Goal: Task Accomplishment & Management: Complete application form

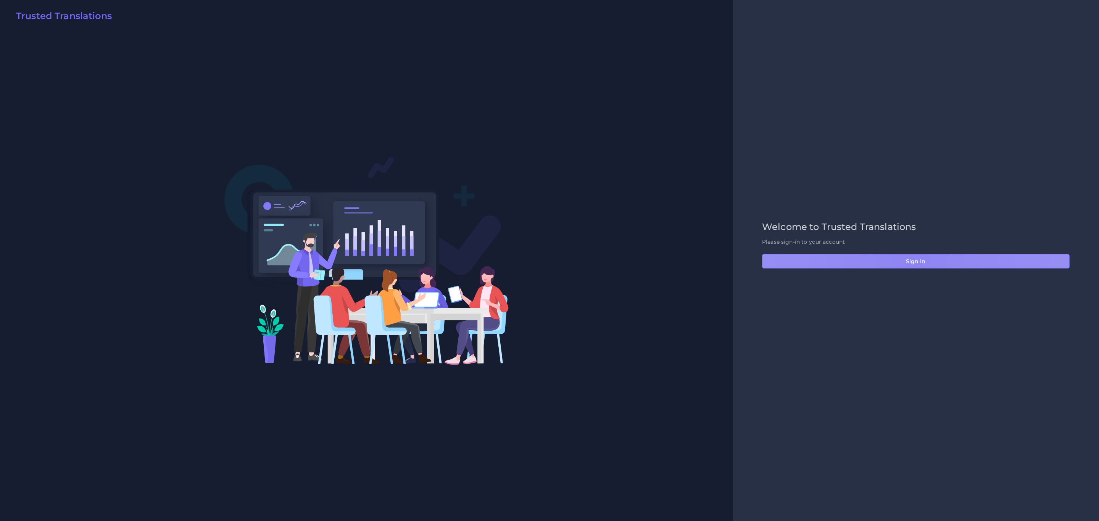
click at [911, 254] on button "Sign in" at bounding box center [916, 261] width 308 height 14
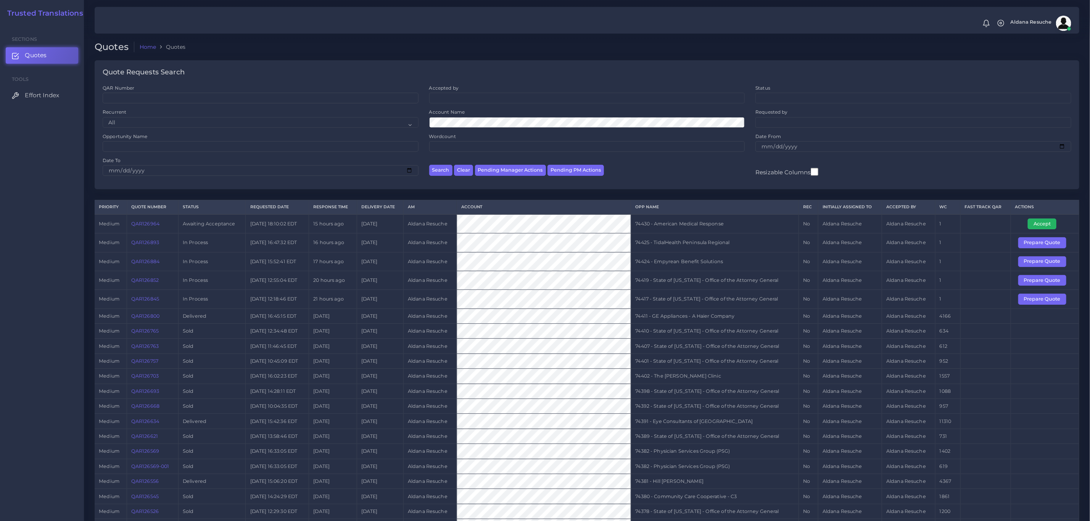
drag, startPoint x: 1048, startPoint y: 226, endPoint x: 842, endPoint y: 237, distance: 207.1
click at [1048, 226] on button "Accept" at bounding box center [1042, 224] width 29 height 11
click at [674, 225] on td "74430 - American Medical Response" at bounding box center [715, 223] width 168 height 19
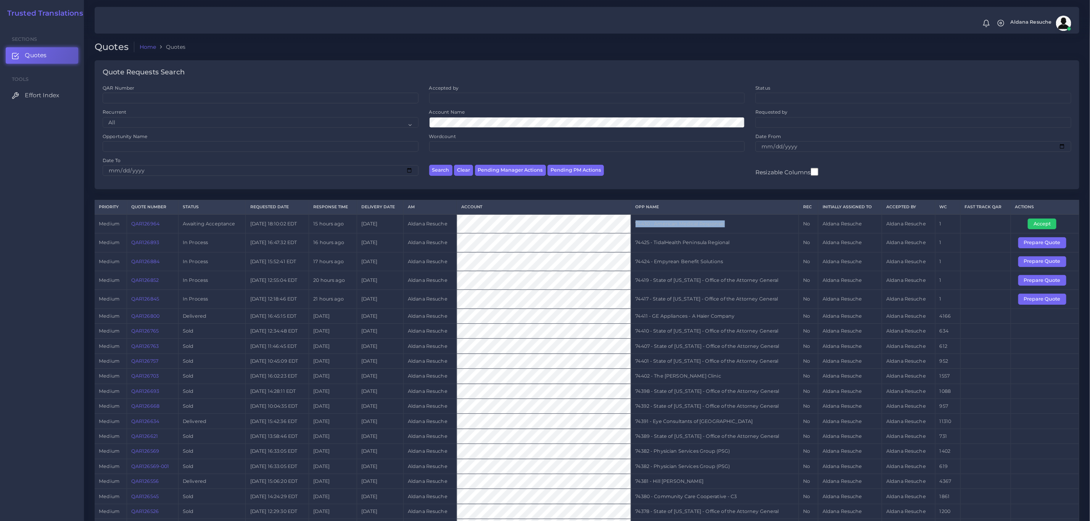
copy tr "74430 - American Medical Response"
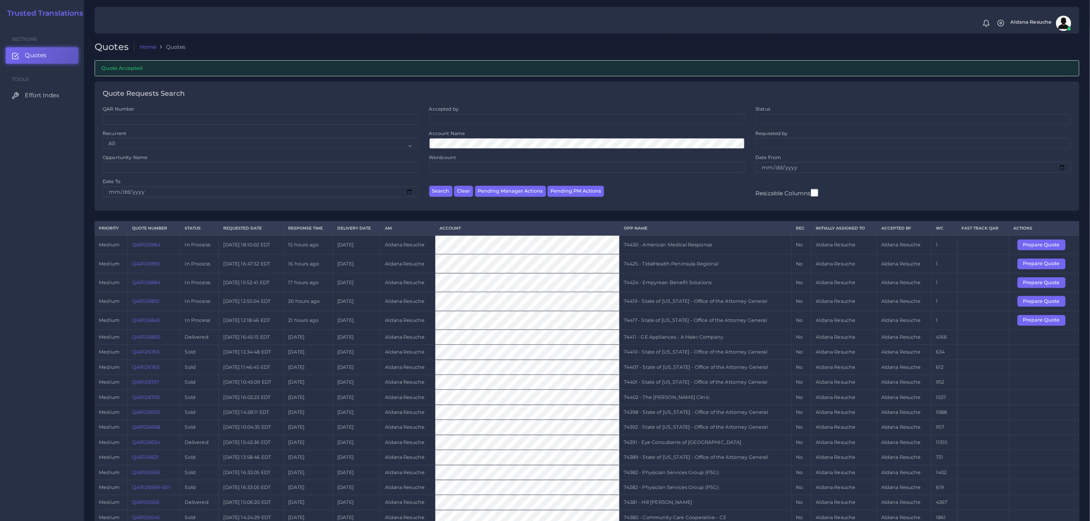
click at [701, 281] on td "74424 - Empyrean Benefit Solutions" at bounding box center [706, 282] width 172 height 19
copy tr "74424 - Empyrean Benefit Solutions"
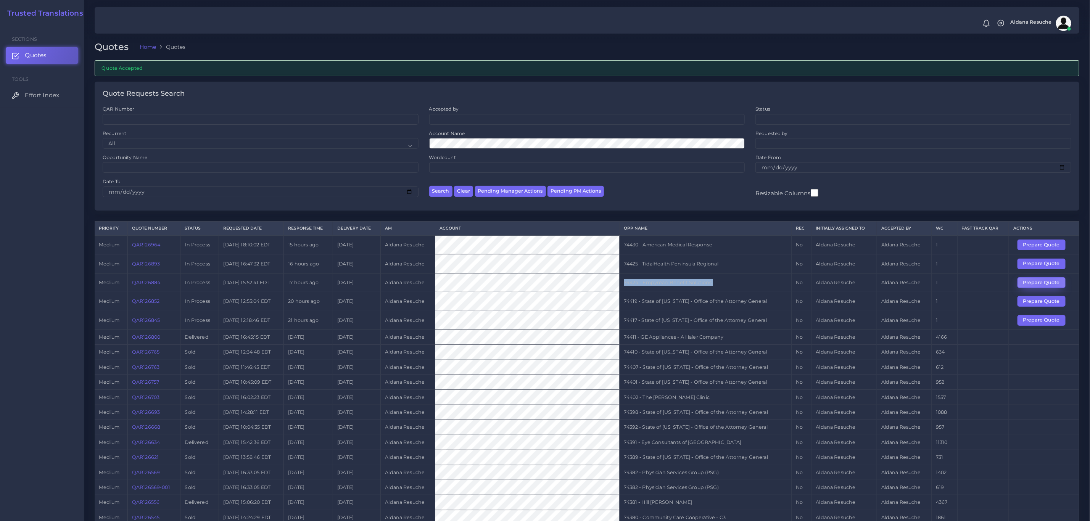
click at [1047, 287] on button "Prepare Quote" at bounding box center [1042, 282] width 48 height 11
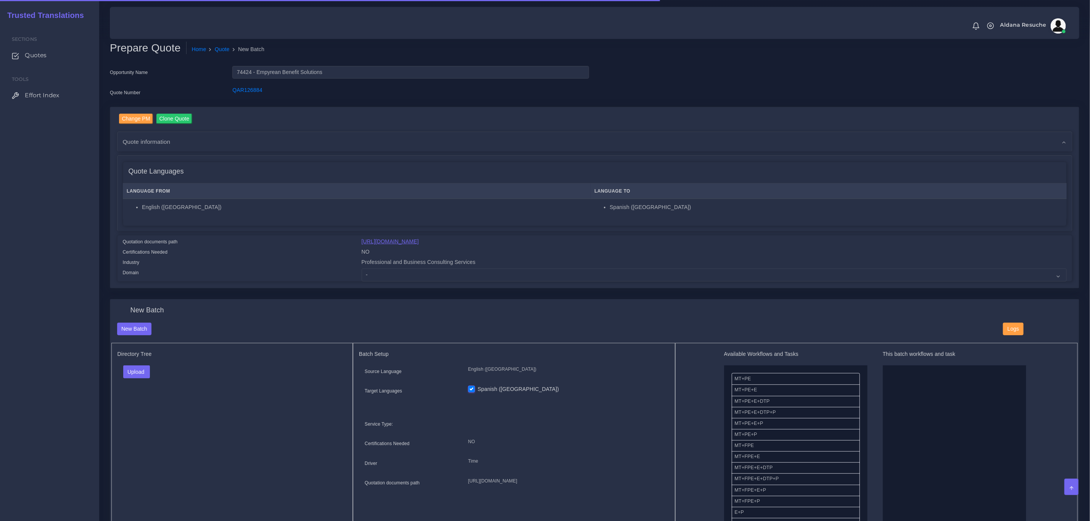
click at [418, 243] on link "https://workdrive.zoho.com/fgoh3e43b1a1fe2124b65bedd7c3c51a0e040/teams/fgoh3e43…" at bounding box center [390, 241] width 57 height 6
click at [221, 48] on link "Quote" at bounding box center [222, 49] width 15 height 8
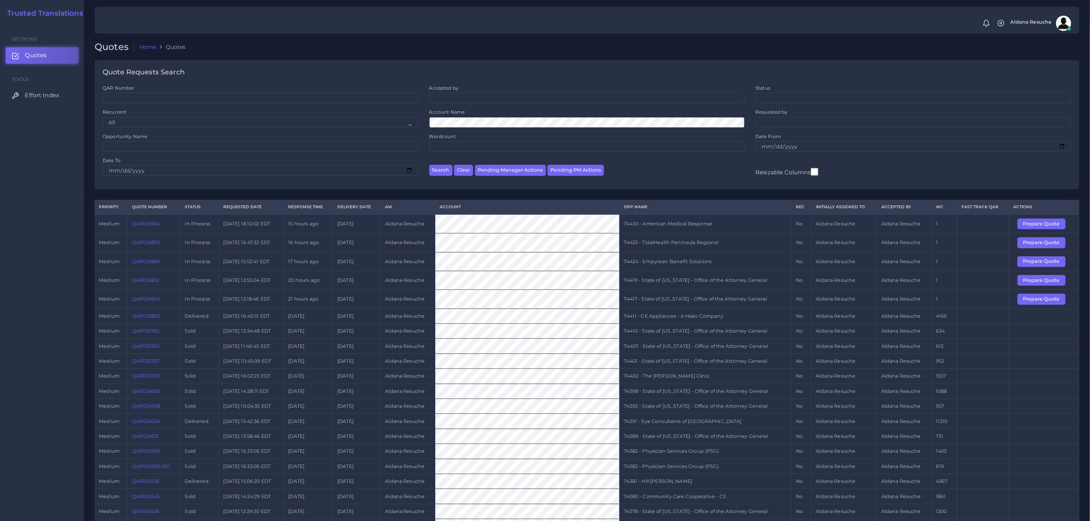
click at [699, 305] on td "74417 - State of Kentucky - Office of the Attorney General" at bounding box center [706, 299] width 172 height 19
click at [699, 305] on td "74417 - State of [US_STATE] - Office of the Attorney General" at bounding box center [706, 299] width 172 height 19
copy tr "74417 - State of [US_STATE] - Office of the Attorney General"
click at [1053, 301] on button "Prepare Quote" at bounding box center [1042, 299] width 48 height 11
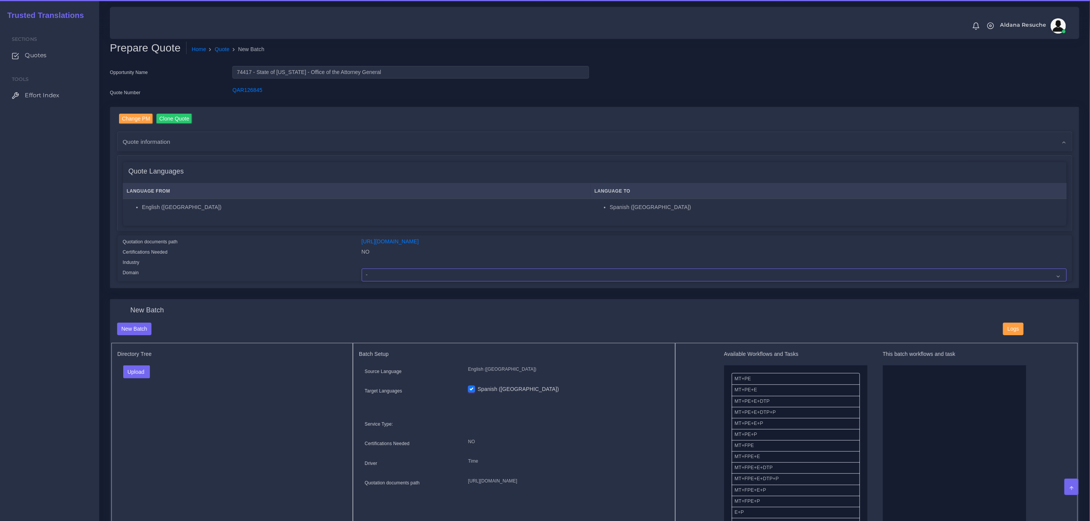
click at [430, 274] on select "- Advertising and Media Agriculture, Forestry and Fishing Architecture, Buildin…" at bounding box center [714, 275] width 705 height 13
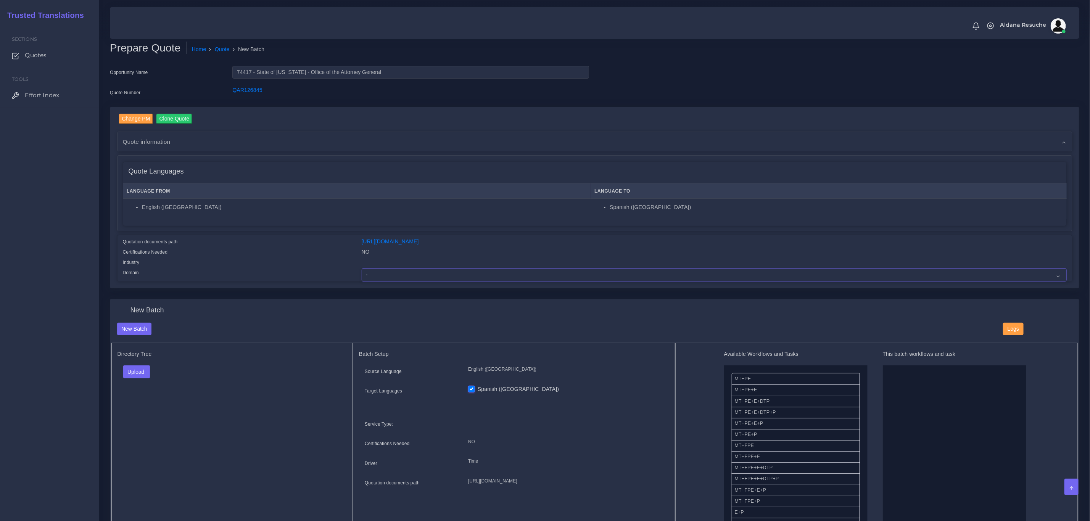
select select "Legal Services"
click at [362, 269] on select "- Advertising and Media Agriculture, Forestry and Fishing Architecture, Buildin…" at bounding box center [714, 275] width 705 height 13
click at [133, 373] on button "Upload" at bounding box center [136, 371] width 27 height 13
click at [152, 405] on label "Files" at bounding box center [150, 401] width 53 height 10
drag, startPoint x: 771, startPoint y: 415, endPoint x: 1020, endPoint y: 403, distance: 249.4
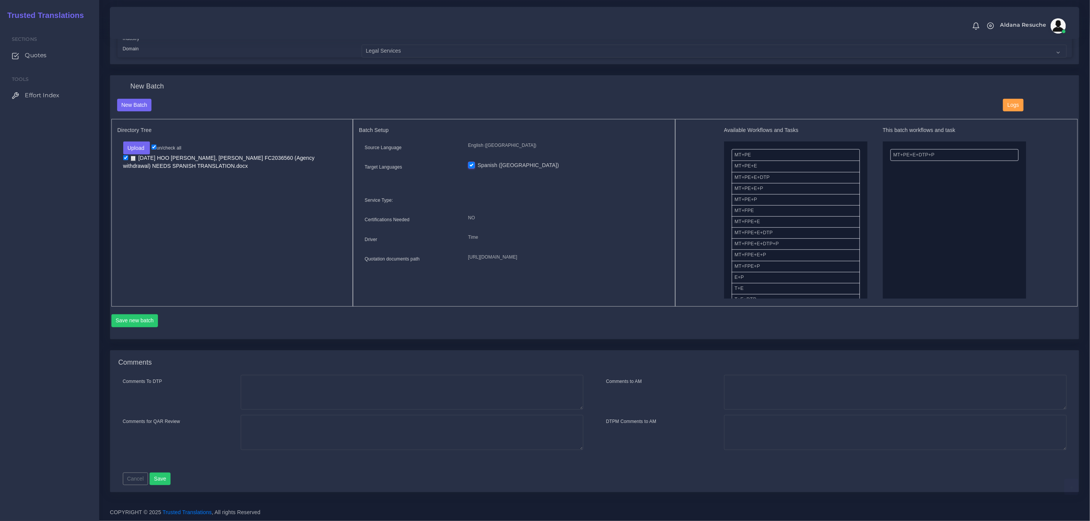
scroll to position [169, 0]
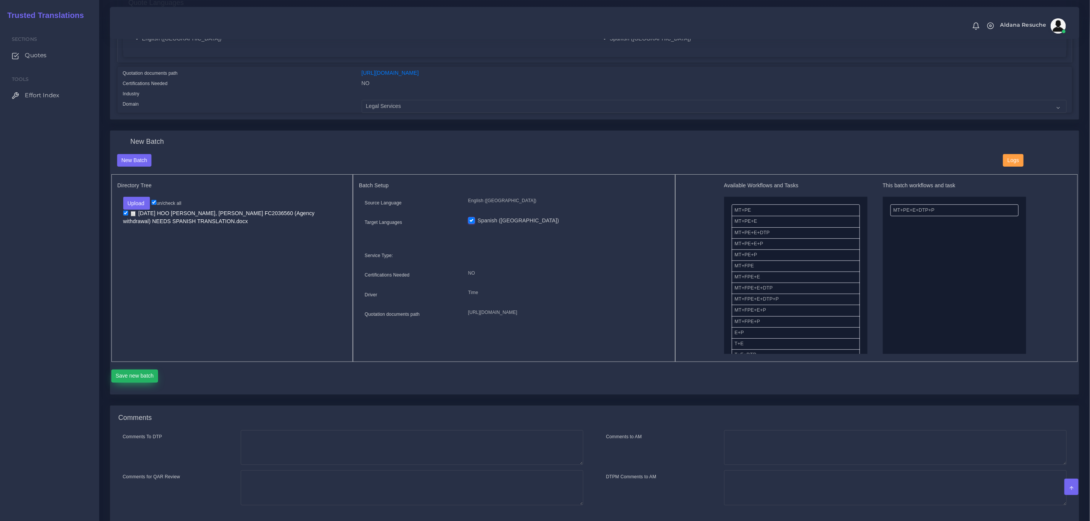
click at [133, 374] on button "Save new batch" at bounding box center [134, 376] width 47 height 13
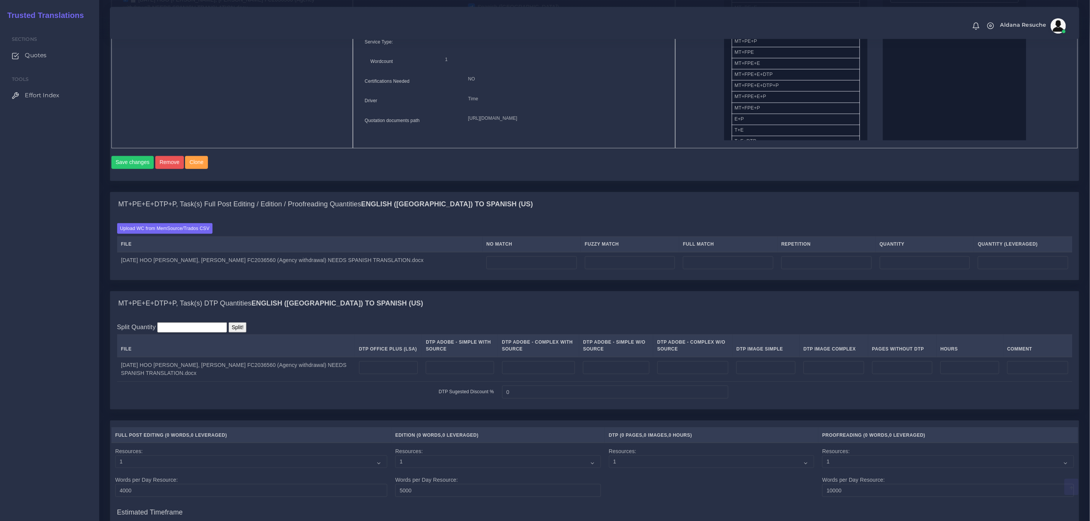
scroll to position [401, 0]
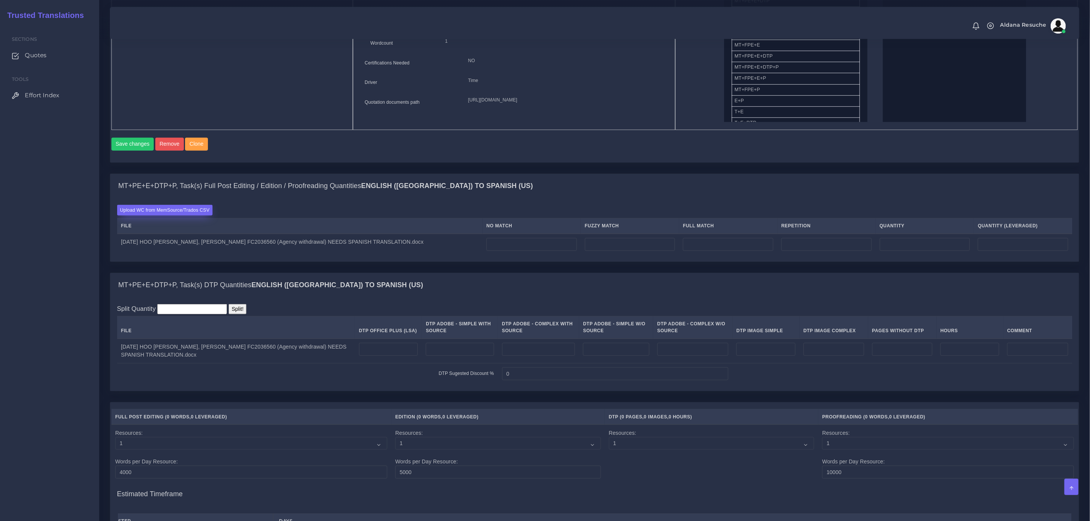
click at [194, 215] on label "Upload WC from MemSource/Trados CSV" at bounding box center [165, 210] width 96 height 10
click at [0, 0] on input "Upload WC from MemSource/Trados CSV" at bounding box center [0, 0] width 0 height 0
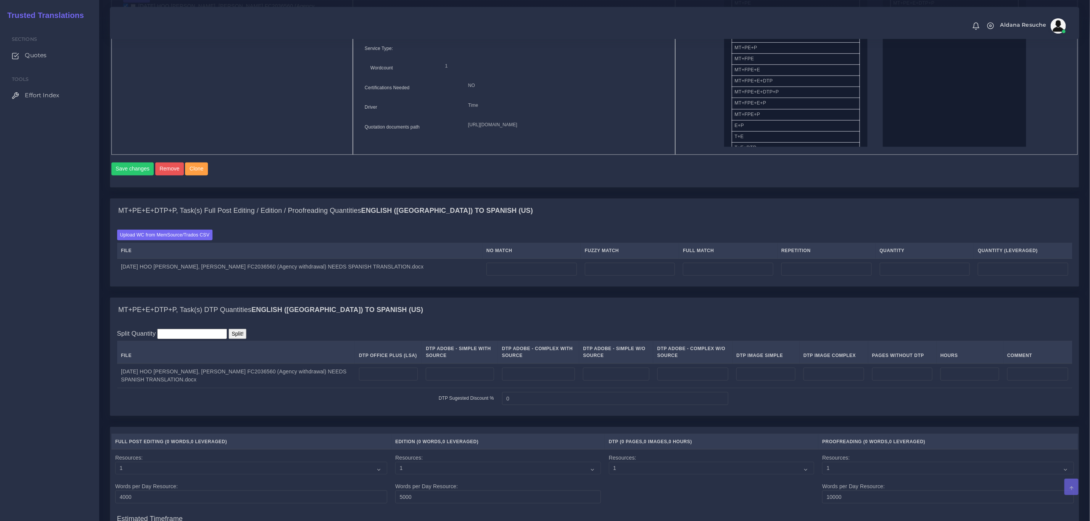
scroll to position [401, 0]
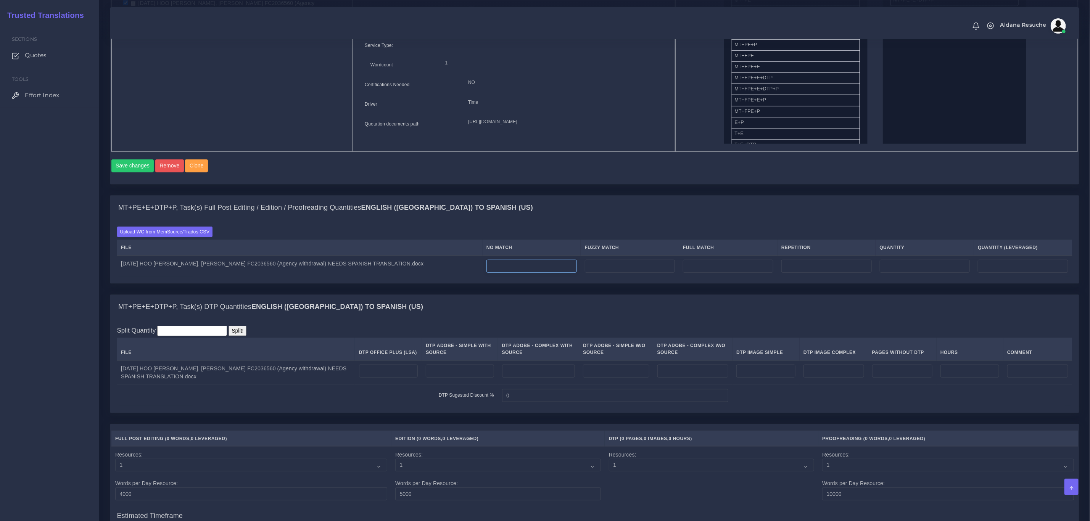
click at [490, 270] on input "number" at bounding box center [531, 266] width 90 height 13
type input "34"
click at [823, 273] on input "number" at bounding box center [826, 266] width 90 height 13
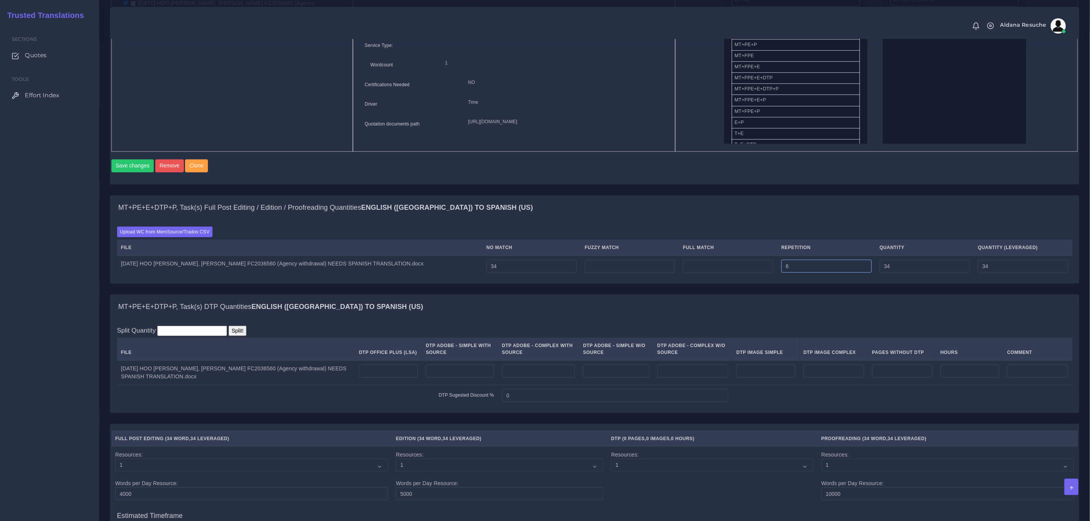
type input "6"
type input "40"
type input "35"
click at [887, 195] on div "Batch 1 New Batch Batch 1 Logs 1" at bounding box center [594, 57] width 981 height 275
click at [586, 273] on input "number" at bounding box center [630, 266] width 90 height 13
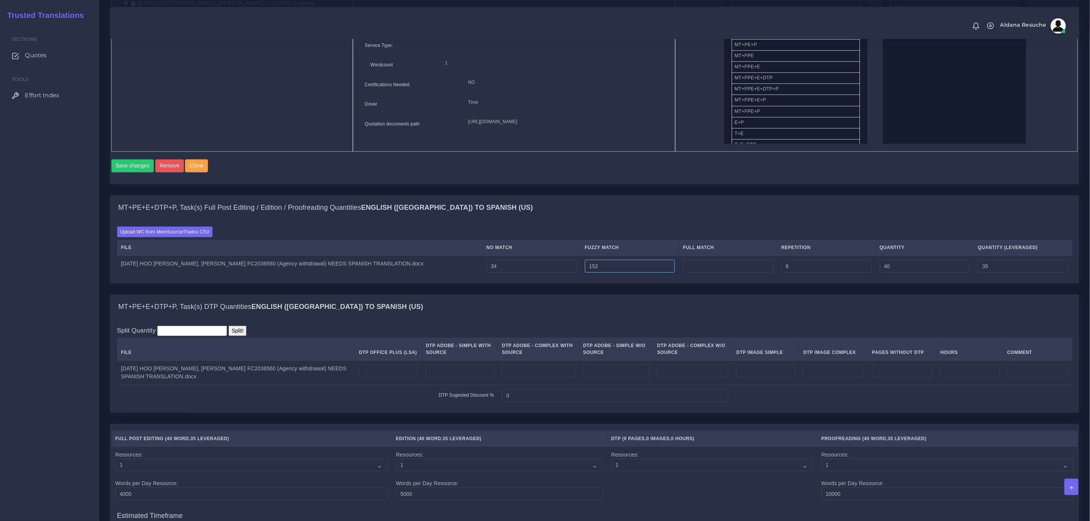
type input "152"
type input "192"
type input "111"
click at [710, 273] on input "number" at bounding box center [728, 266] width 90 height 13
click at [684, 273] on input "4592" at bounding box center [728, 266] width 90 height 13
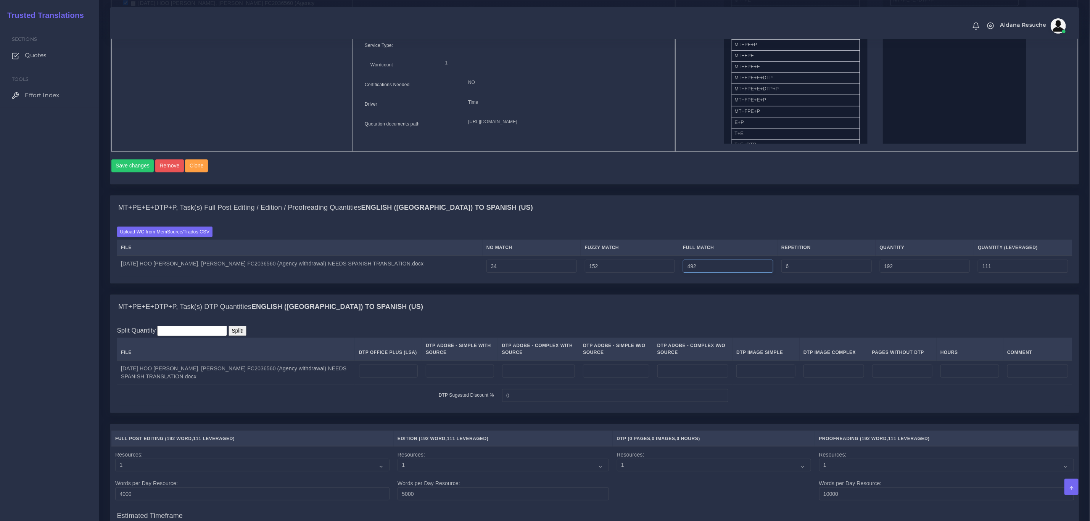
type input "492"
type input "684"
type input "234"
click at [767, 220] on div "MT+PE+E+DTP+P, Task(s) Full Post Editing / Edition / Proofreading Quantities En…" at bounding box center [594, 208] width 969 height 24
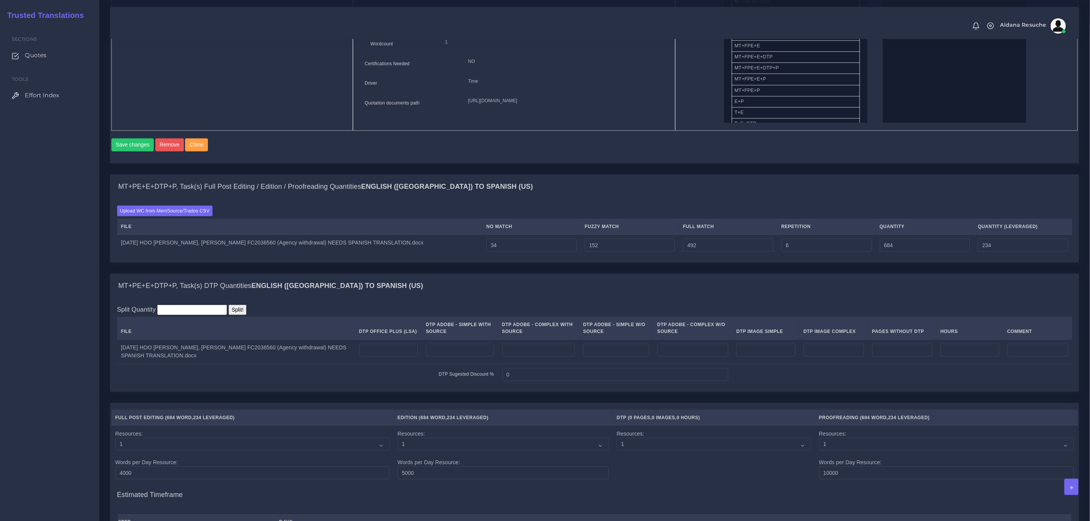
scroll to position [458, 0]
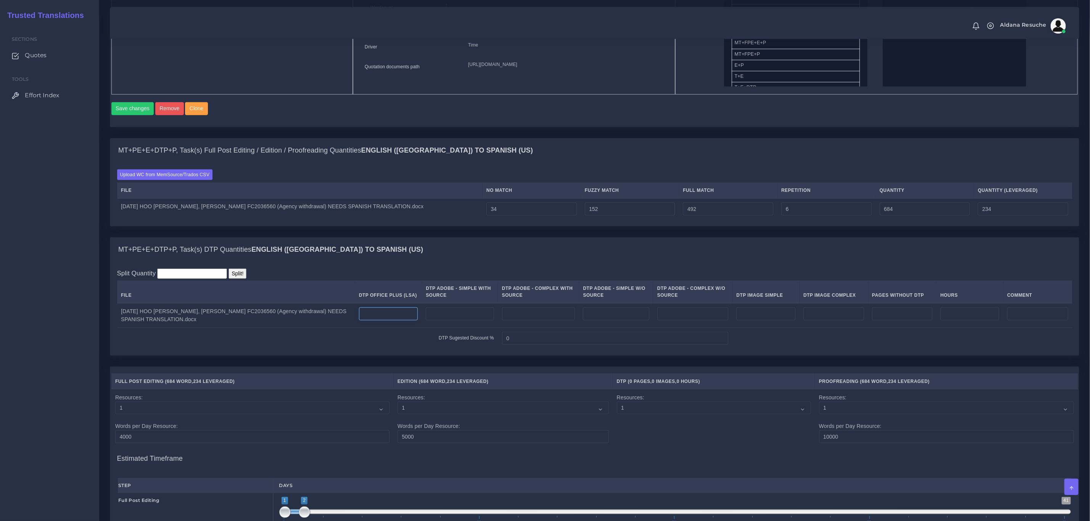
click at [368, 320] on input "number" at bounding box center [388, 314] width 59 height 13
type input "3"
click at [506, 237] on div "MT+PE+E+DTP+P, Task(s) Full Post Editing / Edition / Proofreading Quantities En…" at bounding box center [594, 187] width 981 height 99
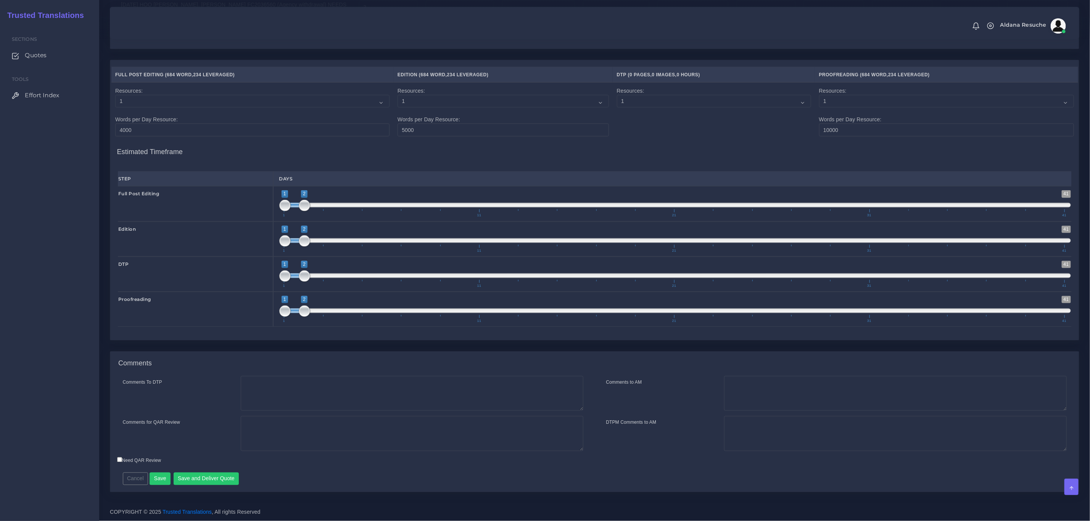
click at [410, 374] on div "Comments" at bounding box center [594, 364] width 969 height 24
click at [399, 390] on textarea "Comments To DTP" at bounding box center [412, 393] width 343 height 35
type textarea "DTP in word"
type textarea "PEEP+DTP"
click at [220, 474] on button "Save and Deliver Quote" at bounding box center [207, 479] width 66 height 13
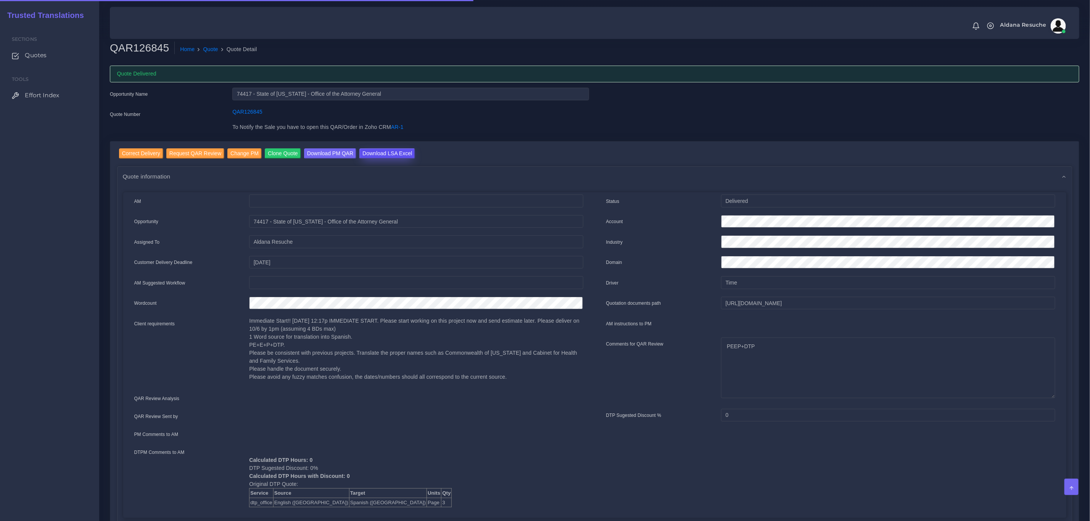
drag, startPoint x: 376, startPoint y: 152, endPoint x: 379, endPoint y: 157, distance: 5.7
click at [376, 152] on input "Download LSA Excel" at bounding box center [387, 153] width 56 height 10
click at [208, 48] on link "Quote" at bounding box center [210, 49] width 15 height 8
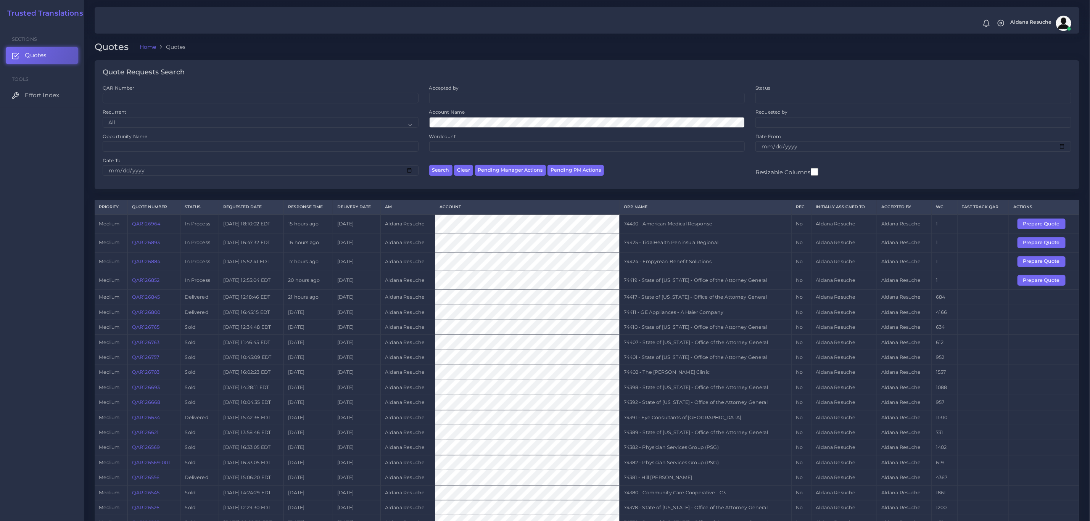
click at [662, 290] on td "74419 - State of [US_STATE] - Office of the Attorney General" at bounding box center [706, 280] width 172 height 19
copy tr "74419 - State of [US_STATE] - Office of the Attorney General"
click at [1047, 284] on button "Prepare Quote" at bounding box center [1042, 280] width 48 height 11
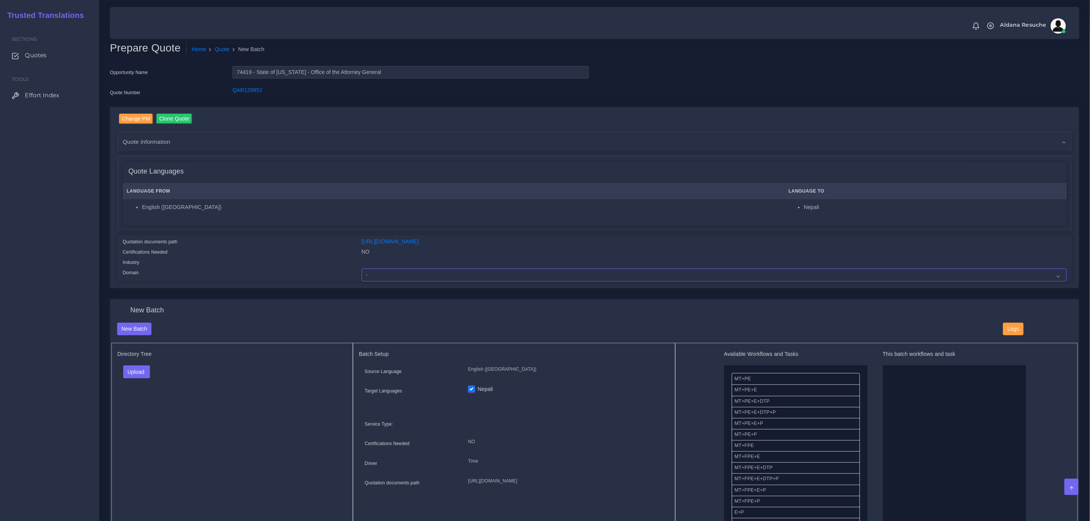
click at [371, 272] on select "- Advertising and Media Agriculture, Forestry and Fishing Architecture, Buildin…" at bounding box center [714, 275] width 705 height 13
select select "Legal Services"
click at [362, 269] on select "- Advertising and Media Agriculture, Forestry and Fishing Architecture, Buildin…" at bounding box center [714, 275] width 705 height 13
click at [130, 379] on div "Upload Folder Files un/check all" at bounding box center [233, 374] width 230 height 18
click at [132, 373] on button "Upload" at bounding box center [136, 371] width 27 height 13
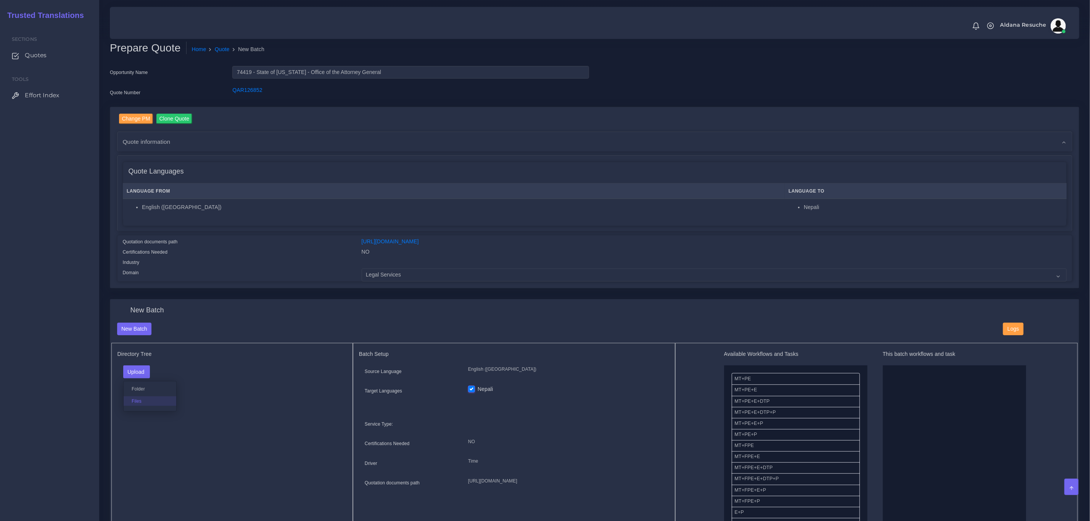
click at [141, 404] on label "Files" at bounding box center [150, 401] width 53 height 10
drag, startPoint x: 811, startPoint y: 412, endPoint x: 968, endPoint y: 416, distance: 156.8
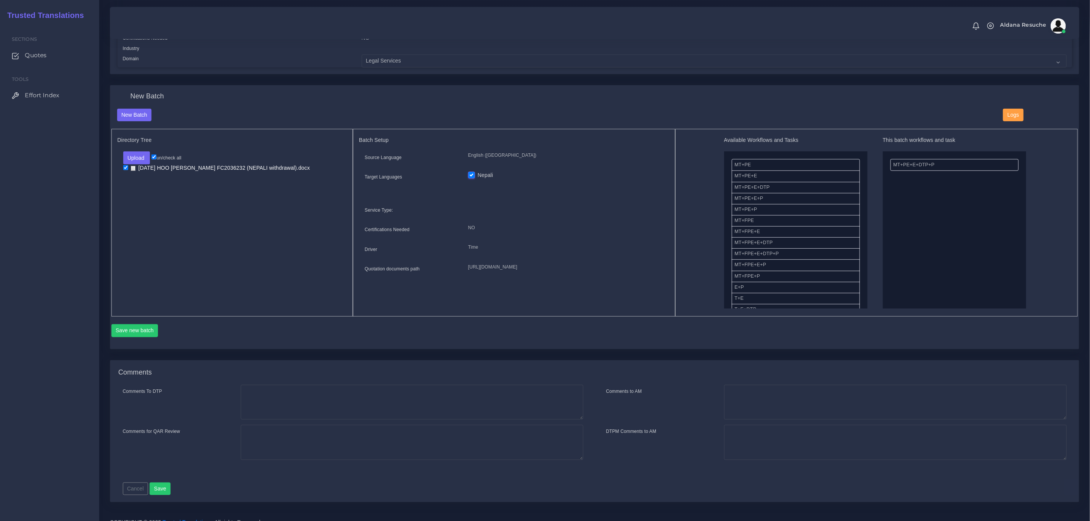
scroll to position [226, 0]
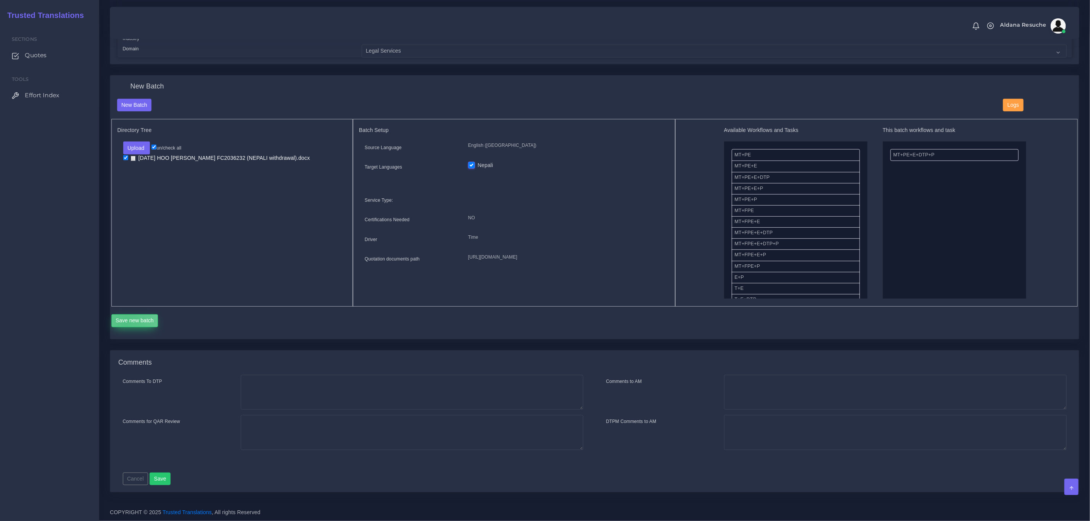
click at [126, 320] on button "Save new batch" at bounding box center [134, 320] width 47 height 13
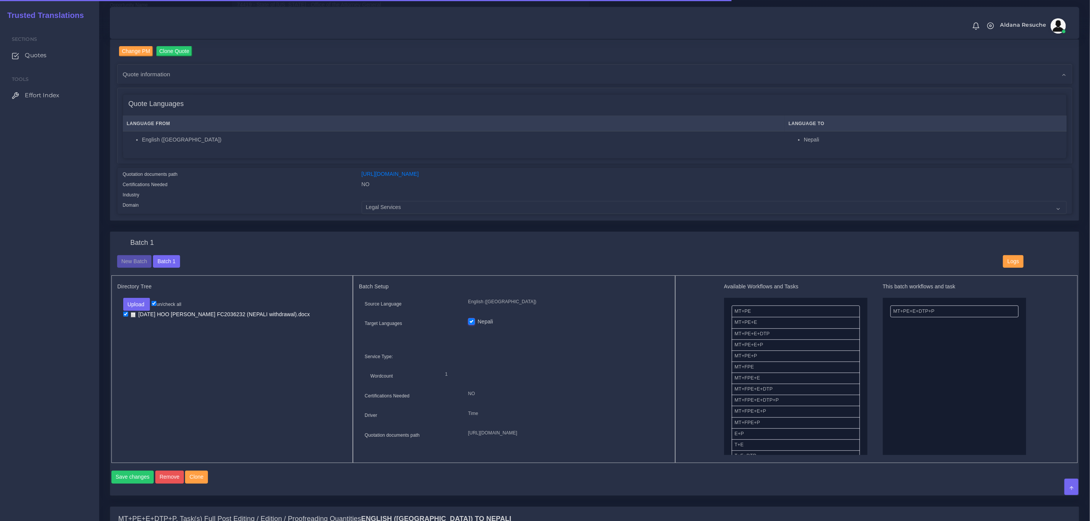
scroll to position [172, 0]
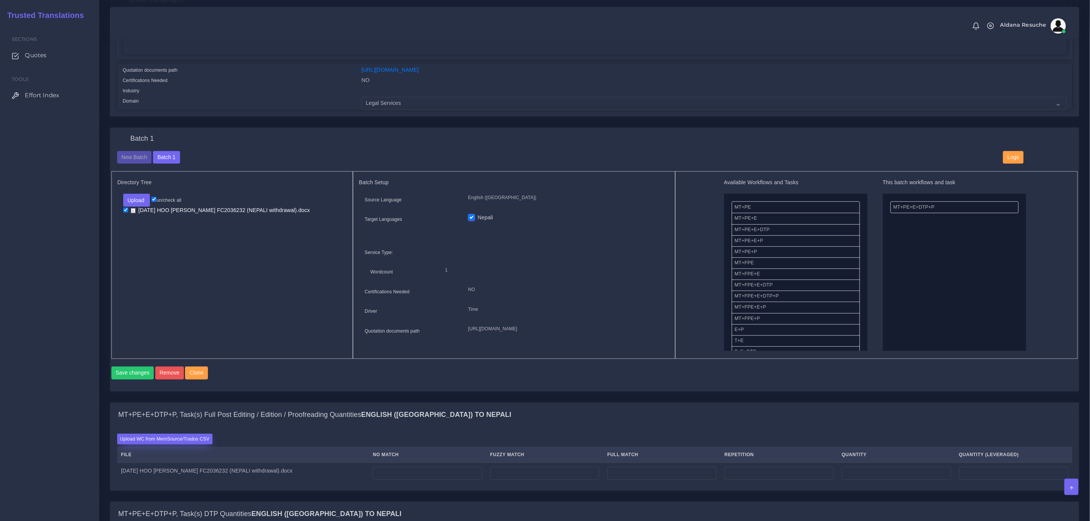
click at [153, 444] on label "Upload WC from MemSource/Trados CSV" at bounding box center [165, 439] width 96 height 10
click at [0, 0] on input "Upload WC from MemSource/Trados CSV" at bounding box center [0, 0] width 0 height 0
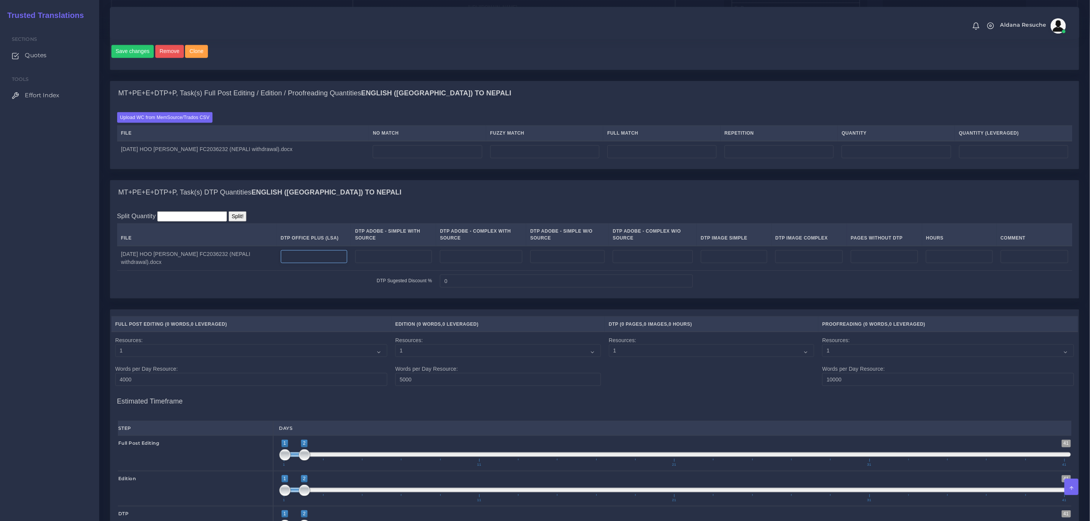
click at [308, 263] on input "number" at bounding box center [314, 256] width 66 height 13
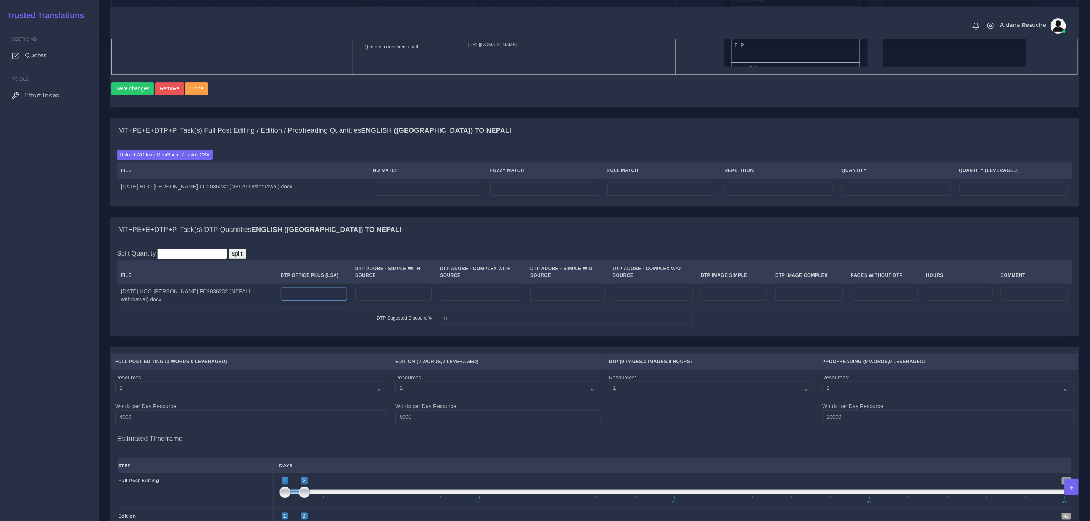
scroll to position [458, 0]
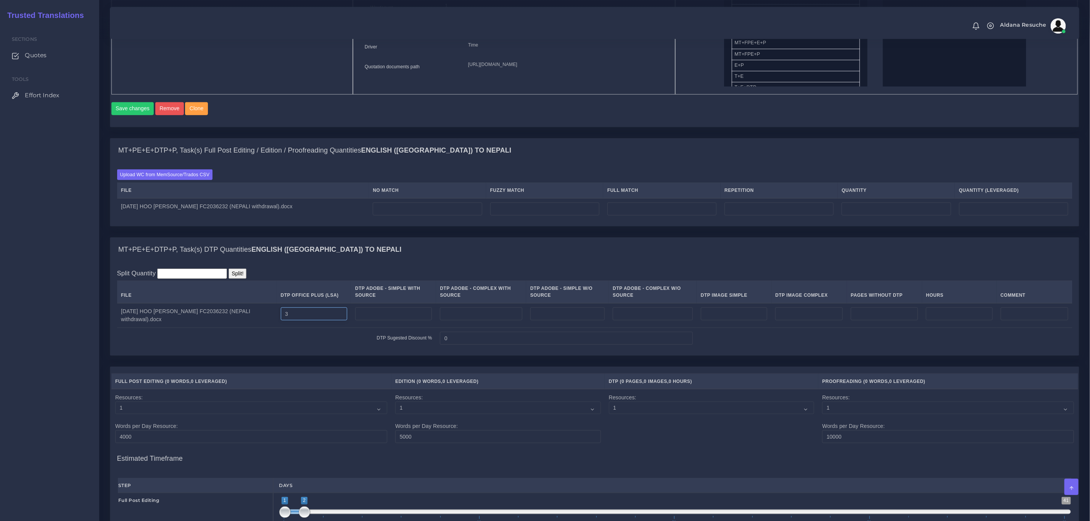
type input "3"
click at [427, 226] on div "MT+PE+E+DTP+P, Task(s) Full Post Editing / Edition / Proofreading Quantities En…" at bounding box center [594, 182] width 969 height 88
click at [419, 220] on td at bounding box center [427, 208] width 117 height 21
type input "264"
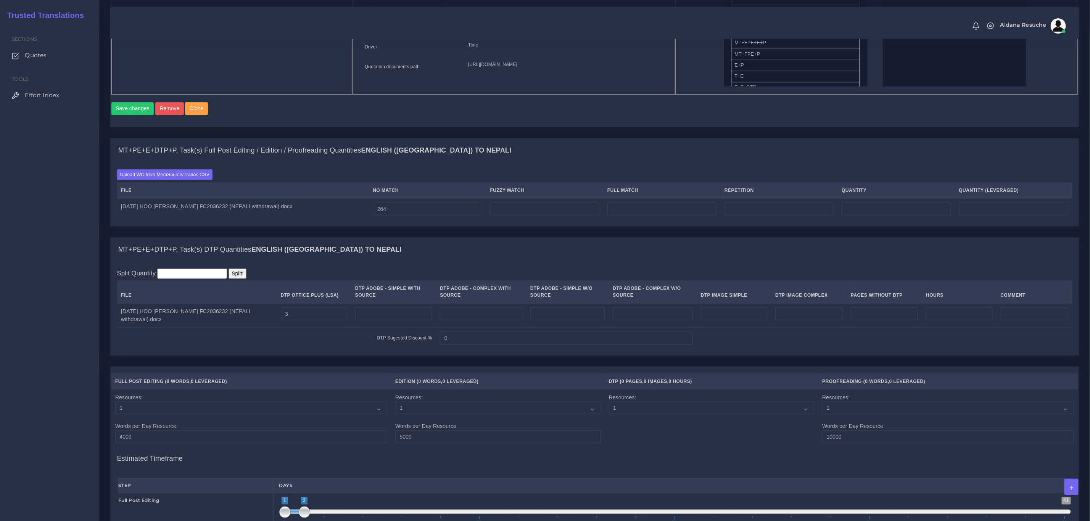
type input "264"
click at [660, 138] on div "Batch 1 New Batch Batch 1 Logs 1" at bounding box center [594, 0] width 981 height 275
click at [549, 216] on input "number" at bounding box center [544, 209] width 109 height 13
type input "70"
type input "334"
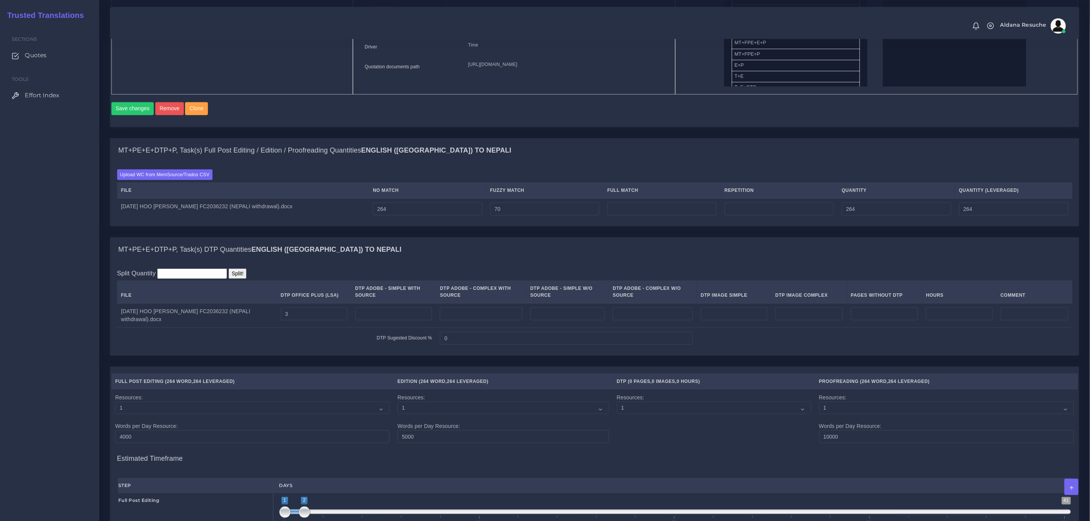
type input "299"
click at [587, 163] on div "MT+PE+E+DTP+P, Task(s) Full Post Editing / Edition / Proofreading Quantities En…" at bounding box center [594, 150] width 969 height 24
click at [684, 216] on input "number" at bounding box center [661, 209] width 109 height 13
type input "319"
type input "653"
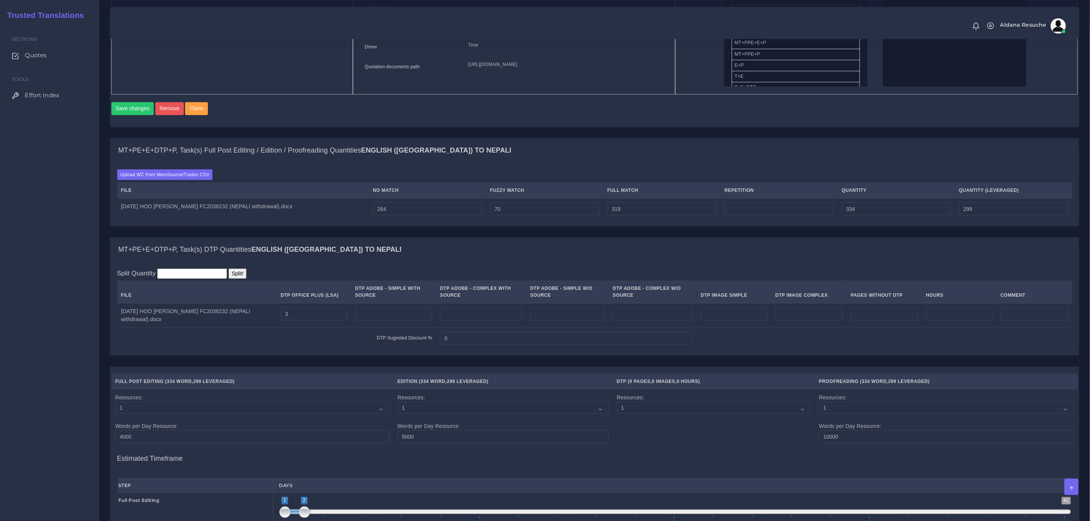
type input "378"
click at [727, 138] on div "Batch 1 New Batch Batch 1 Logs 1" at bounding box center [594, 0] width 981 height 275
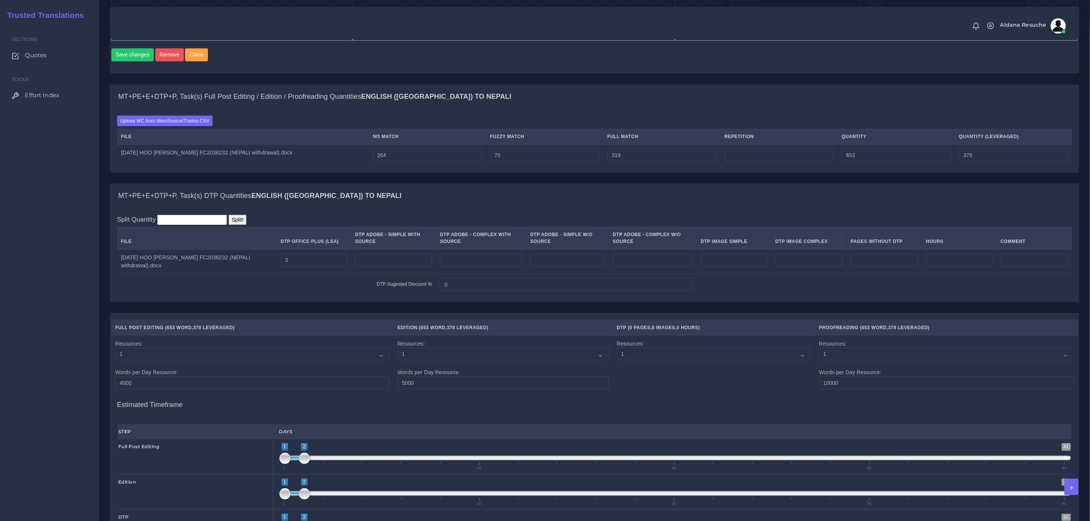
scroll to position [779, 0]
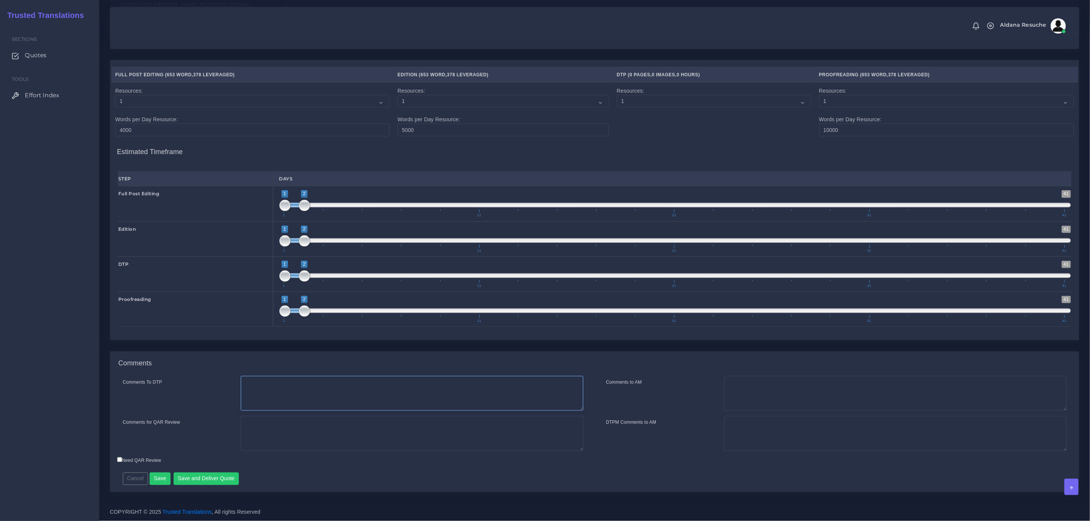
click at [377, 392] on textarea "Comments To DTP" at bounding box center [412, 393] width 343 height 35
type textarea "DTP in word"
type textarea "PEEP+DTP"
click at [217, 478] on button "Save and Deliver Quote" at bounding box center [207, 479] width 66 height 13
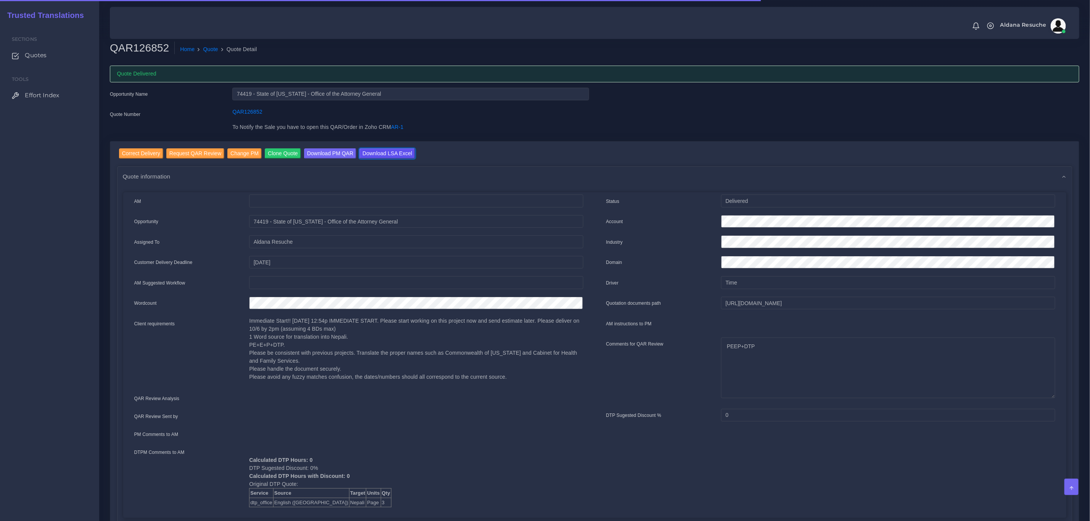
drag, startPoint x: 379, startPoint y: 155, endPoint x: 380, endPoint y: 173, distance: 18.3
click at [379, 155] on input "Download LSA Excel" at bounding box center [387, 153] width 56 height 10
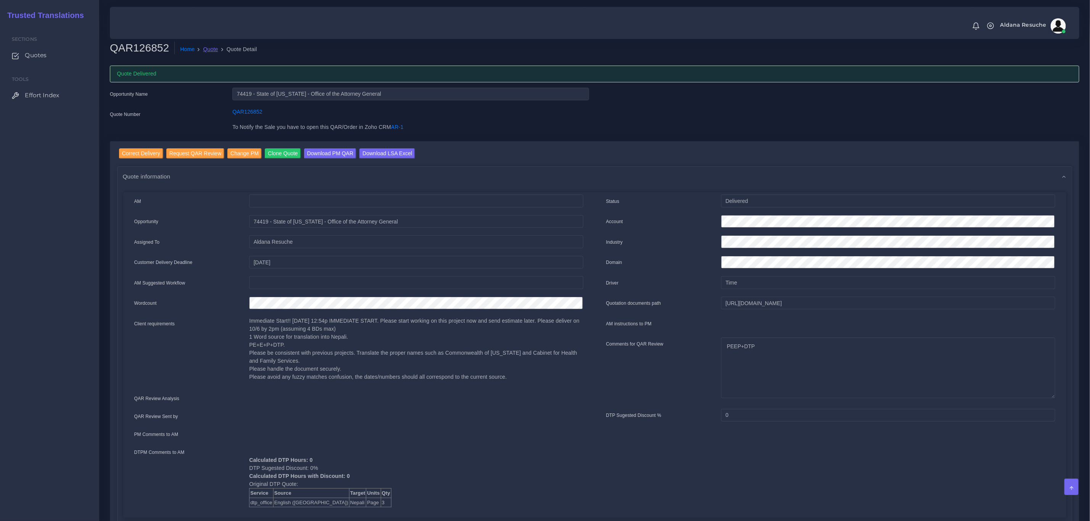
click at [208, 47] on link "Quote" at bounding box center [210, 49] width 15 height 8
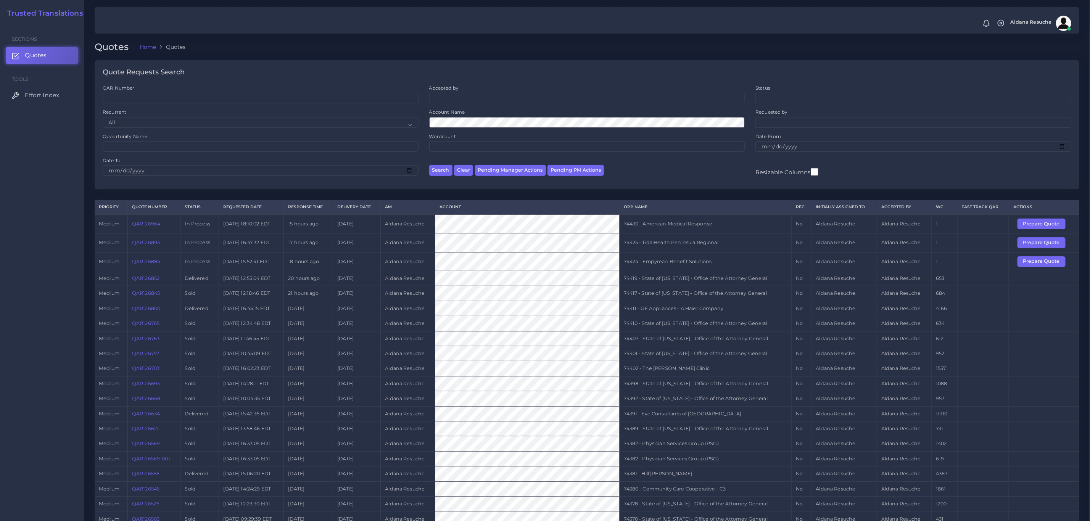
click at [657, 244] on td "74425 - TidalHealth Peninsula Regional" at bounding box center [706, 242] width 172 height 19
copy tr "74425 - TidalHealth Peninsula Regional"
click at [1046, 242] on button "Prepare Quote" at bounding box center [1042, 242] width 48 height 11
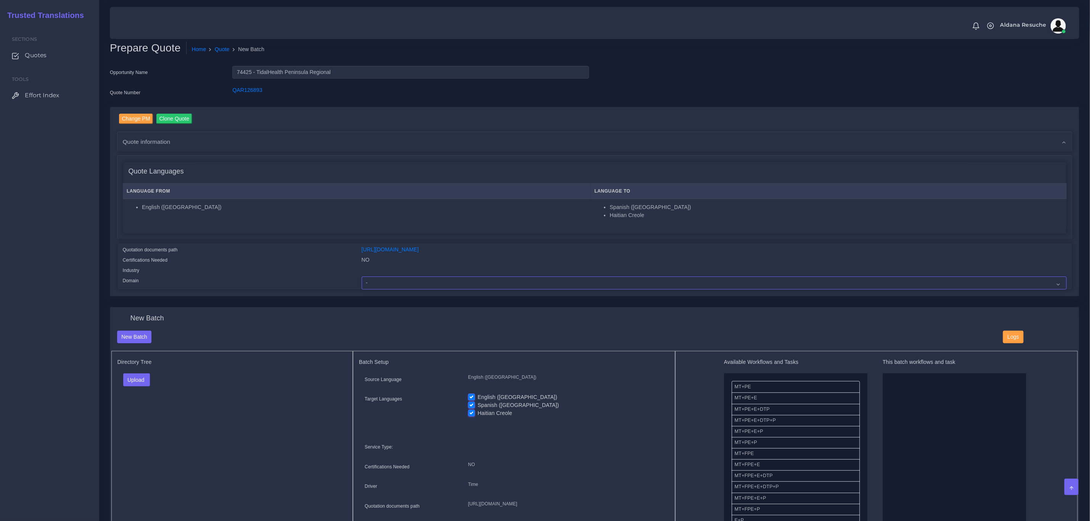
click at [390, 279] on select "- Advertising and Media Agriculture, Forestry and Fishing Architecture, Buildin…" at bounding box center [714, 283] width 705 height 13
click at [362, 277] on select "- Advertising and Media Agriculture, Forestry and Fishing Architecture, Buildin…" at bounding box center [714, 283] width 705 height 13
drag, startPoint x: 379, startPoint y: 283, endPoint x: 379, endPoint y: 276, distance: 6.9
click at [379, 283] on select "- Advertising and Media Agriculture, Forestry and Fishing Architecture, Buildin…" at bounding box center [714, 283] width 705 height 13
select select "Healthcare and Health Sciences"
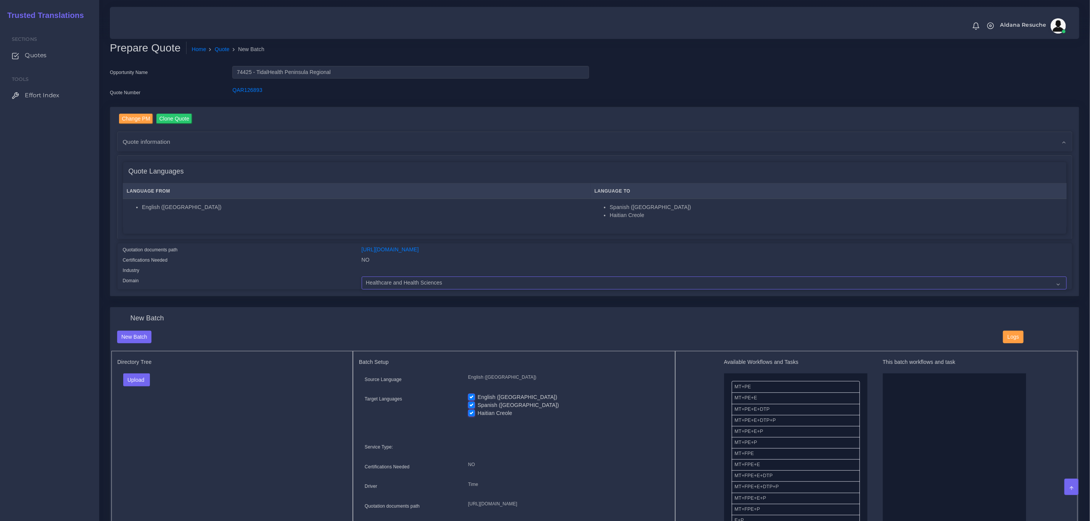
click at [362, 277] on select "- Advertising and Media Agriculture, Forestry and Fishing Architecture, Buildin…" at bounding box center [714, 283] width 705 height 13
click at [143, 377] on button "Upload" at bounding box center [136, 380] width 27 height 13
click at [142, 405] on label "Files" at bounding box center [150, 409] width 53 height 10
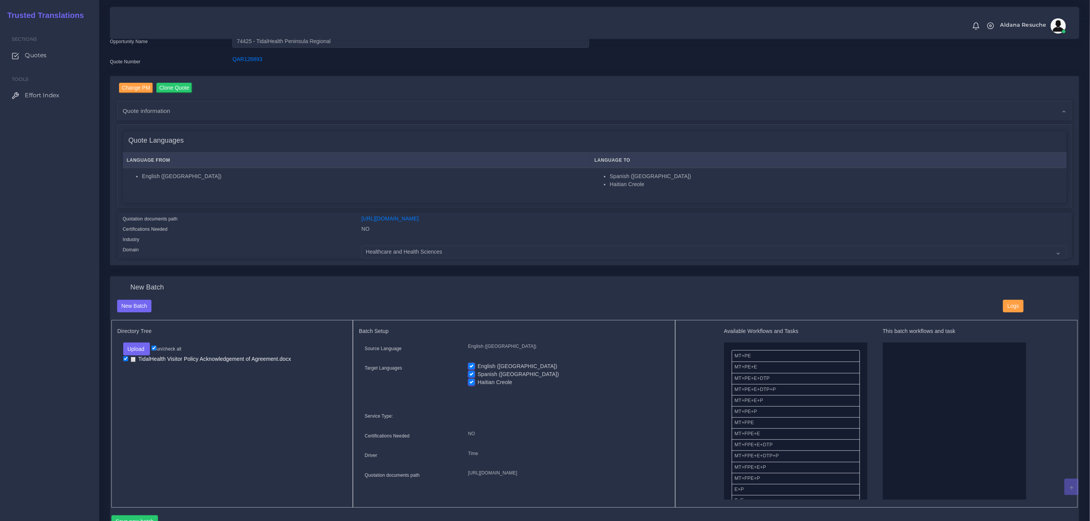
scroll to position [57, 0]
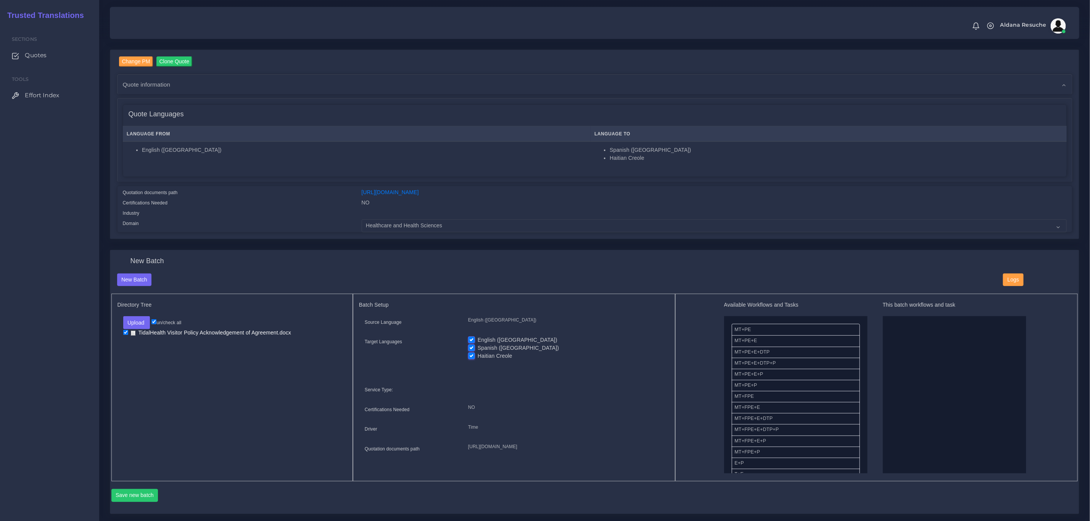
click at [478, 338] on label "English ([GEOGRAPHIC_DATA])" at bounding box center [518, 340] width 80 height 8
click at [470, 338] on input "English ([GEOGRAPHIC_DATA])" at bounding box center [471, 339] width 7 height 7
checkbox input "false"
drag, startPoint x: 755, startPoint y: 328, endPoint x: 905, endPoint y: 339, distance: 149.6
click at [140, 501] on button "Save new batch" at bounding box center [134, 495] width 47 height 13
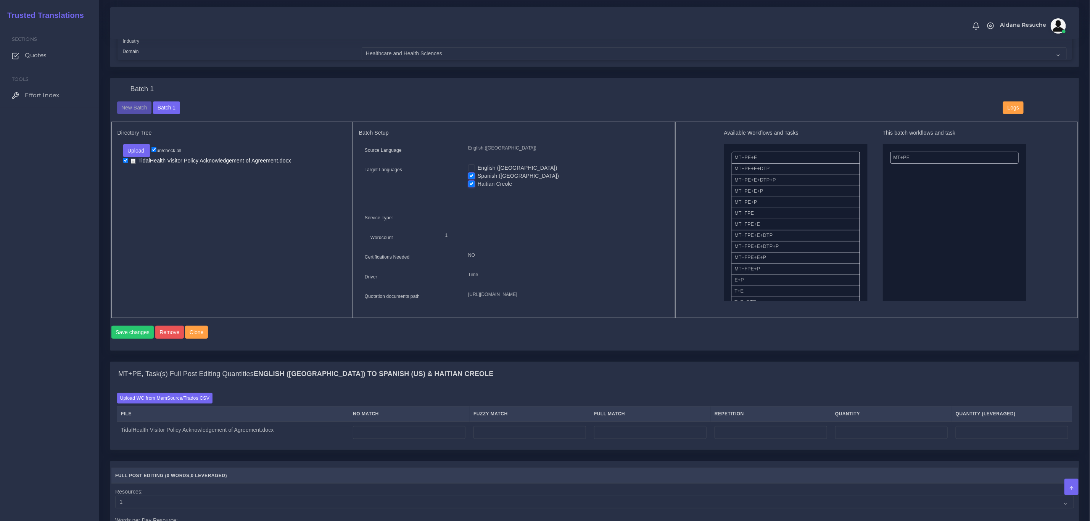
scroll to position [343, 0]
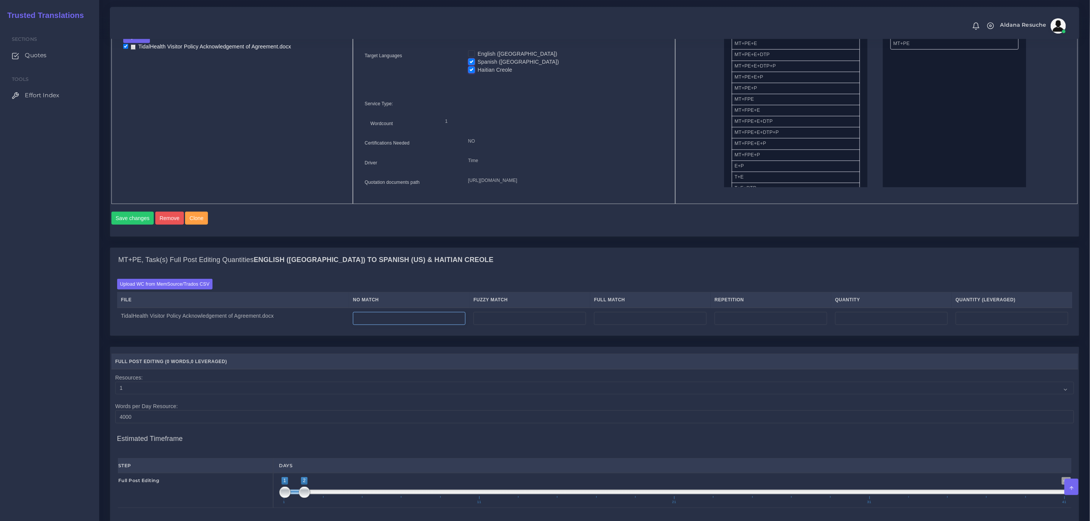
click at [393, 325] on input "number" at bounding box center [409, 318] width 113 height 13
type input "84"
click at [487, 295] on div "Upload WC from MemSource/Trados CSV File No Match Fuzzy Match Full Match Repeti…" at bounding box center [594, 304] width 955 height 50
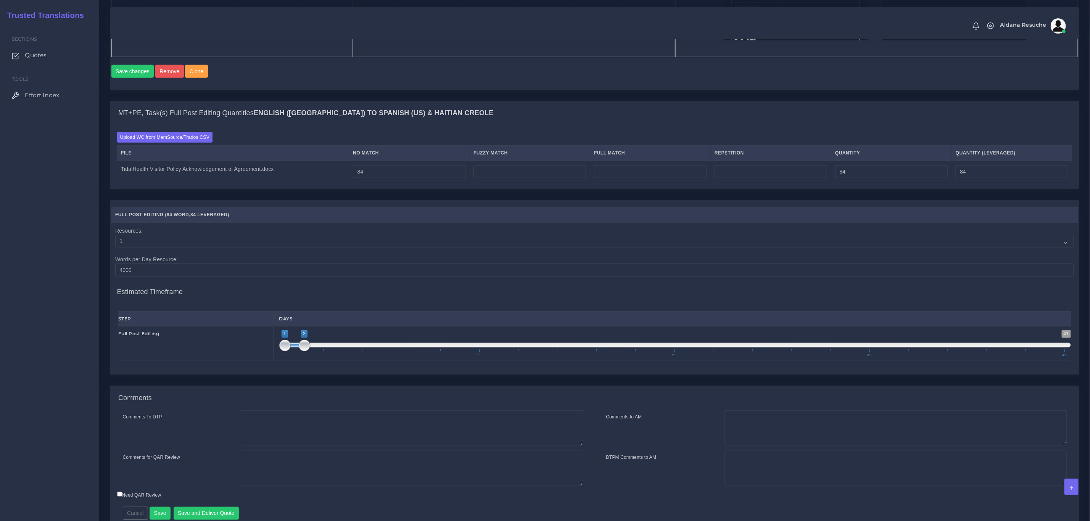
scroll to position [544, 0]
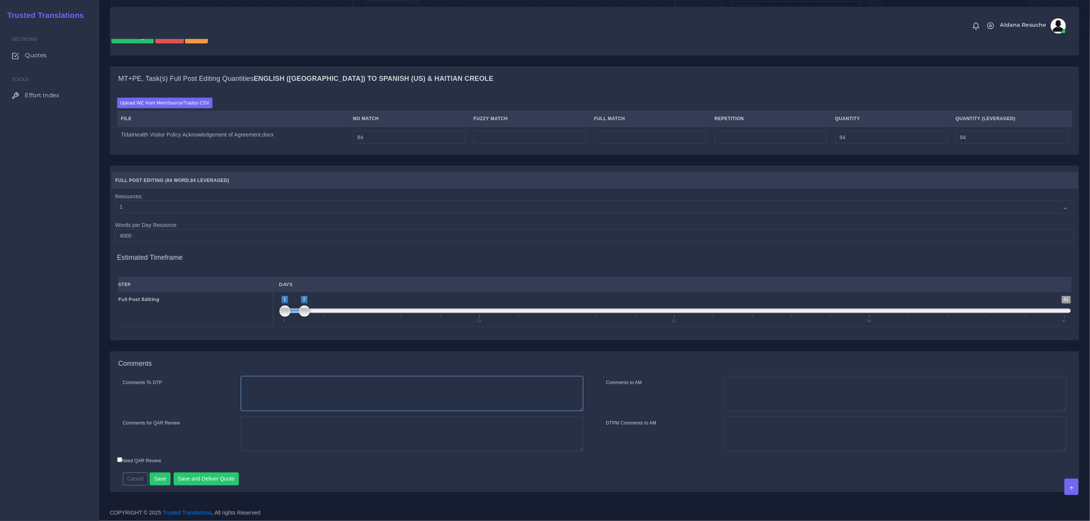
click at [361, 408] on textarea "Comments To DTP" at bounding box center [412, 393] width 343 height 35
type textarea "No DTP needed"
type textarea "PE Only"
click at [206, 480] on button "Save and Deliver Quote" at bounding box center [207, 479] width 66 height 13
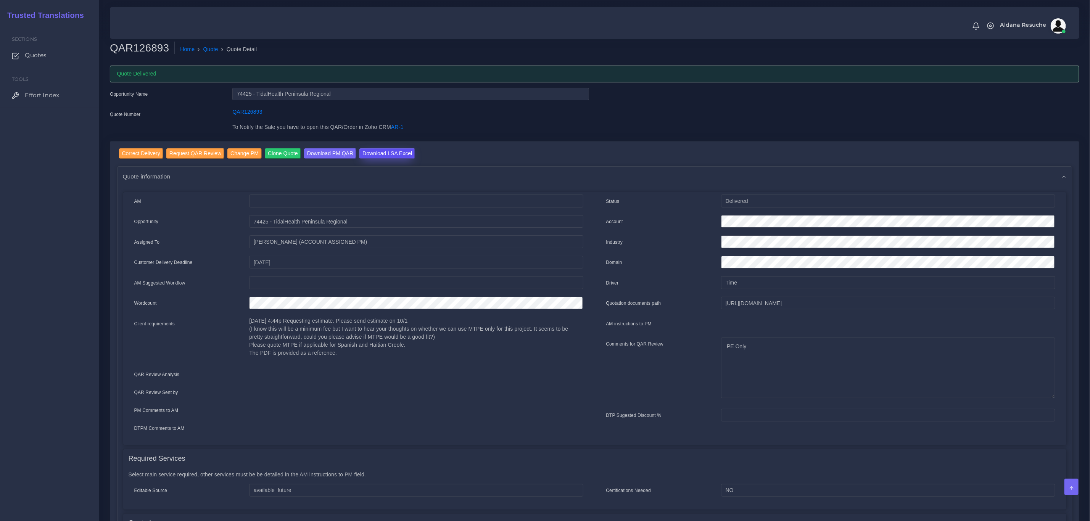
click at [388, 157] on input "Download LSA Excel" at bounding box center [387, 153] width 56 height 10
drag, startPoint x: 205, startPoint y: 52, endPoint x: 181, endPoint y: 23, distance: 37.4
click at [205, 52] on link "Quote" at bounding box center [210, 49] width 15 height 8
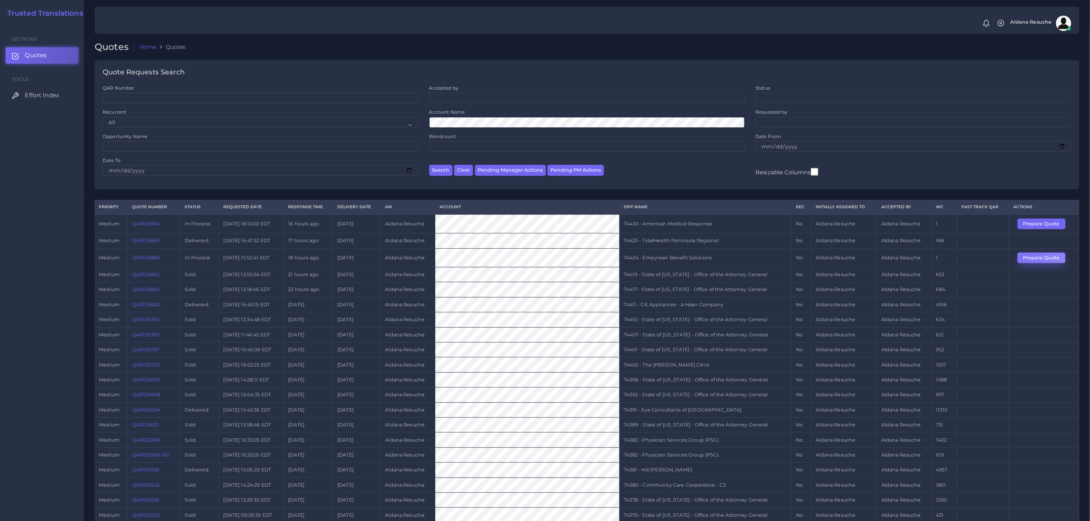
click at [1025, 261] on button "Prepare Quote" at bounding box center [1042, 258] width 48 height 11
